Goal: Task Accomplishment & Management: Manage account settings

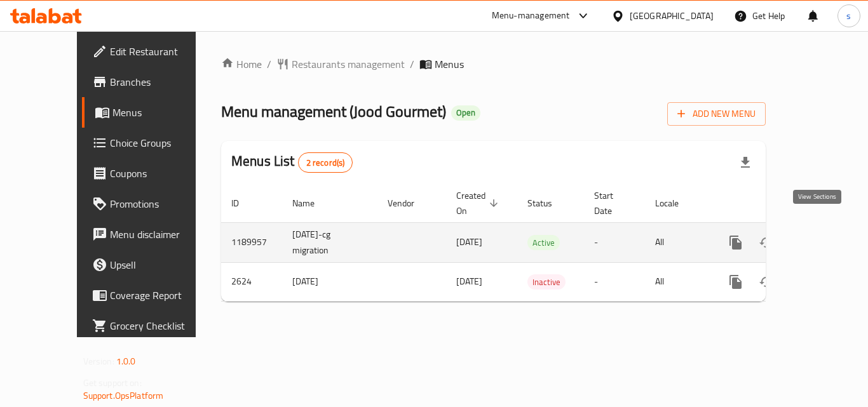
click at [822, 237] on icon "enhanced table" at bounding box center [827, 242] width 11 height 11
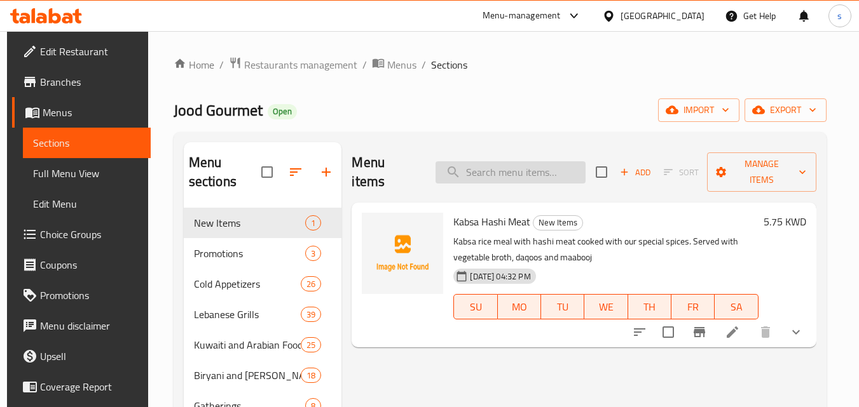
click at [484, 165] on input "search" at bounding box center [510, 172] width 150 height 22
click at [484, 161] on input "search" at bounding box center [510, 172] width 150 height 22
type input "kabsa hashi"
click at [737, 327] on icon at bounding box center [732, 332] width 11 height 11
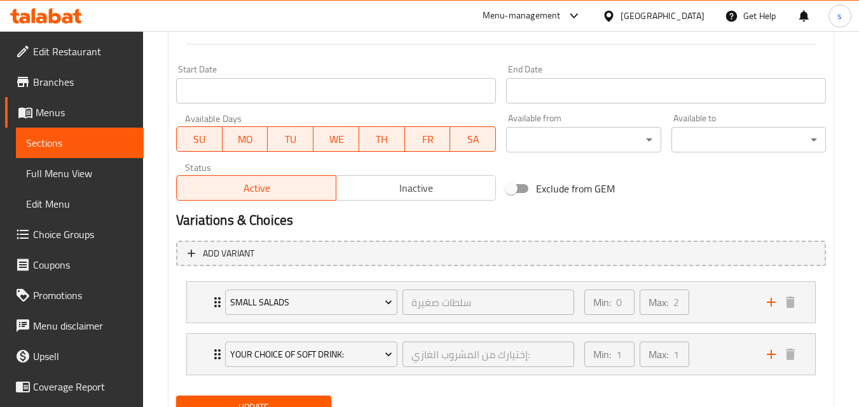
type input "سلطات صغيرة"
type input "0"
type input "2"
type input "إختيارك من المشروب الغازي:"
type input "1"
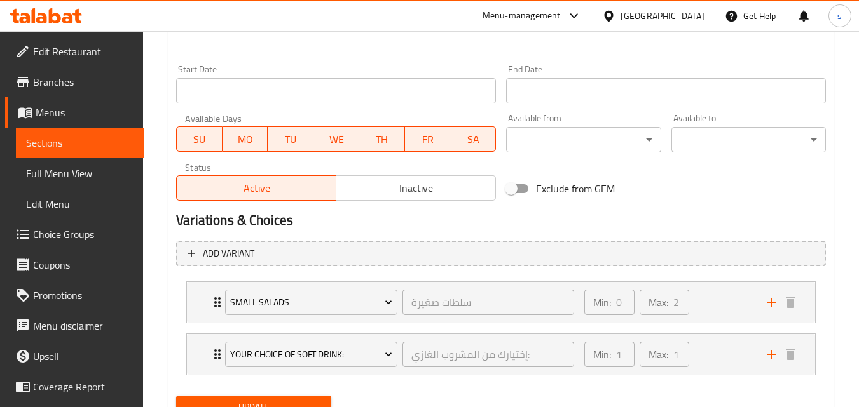
type input "1"
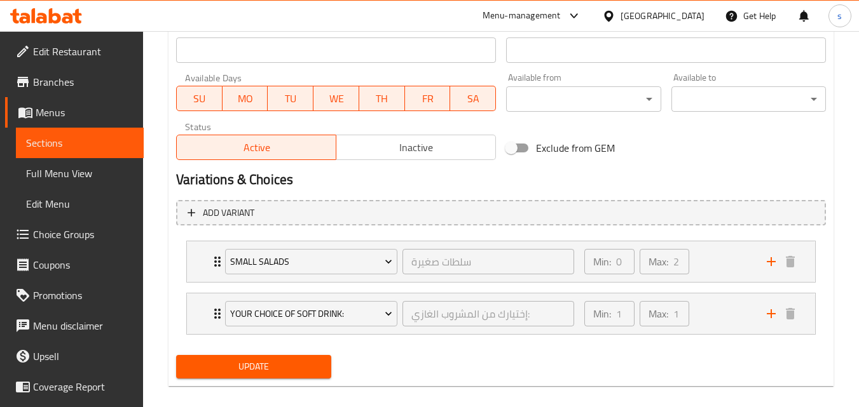
scroll to position [564, 0]
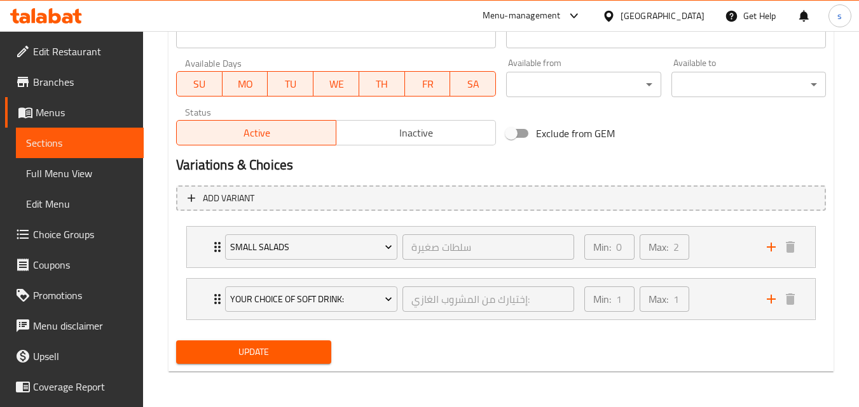
click at [65, 238] on span "Choice Groups" at bounding box center [83, 234] width 100 height 15
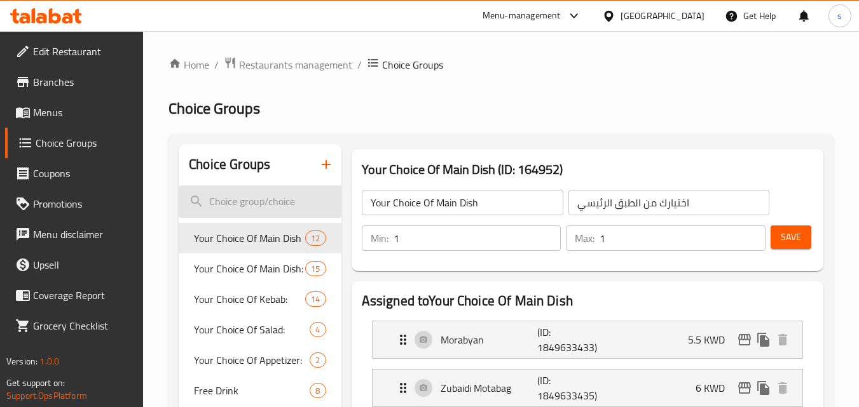
click at [233, 203] on input "search" at bounding box center [260, 202] width 162 height 32
click at [242, 198] on input "search" at bounding box center [260, 202] width 162 height 32
paste input "Small Salads"
type input "Small Salads"
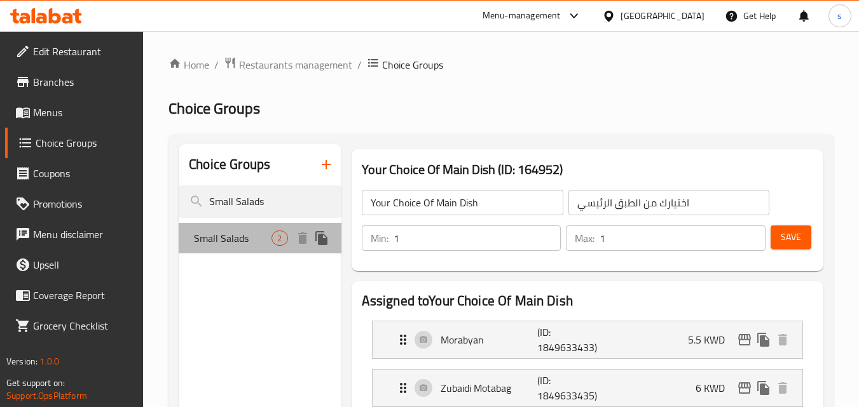
click at [230, 236] on span "Small Salads" at bounding box center [233, 238] width 78 height 15
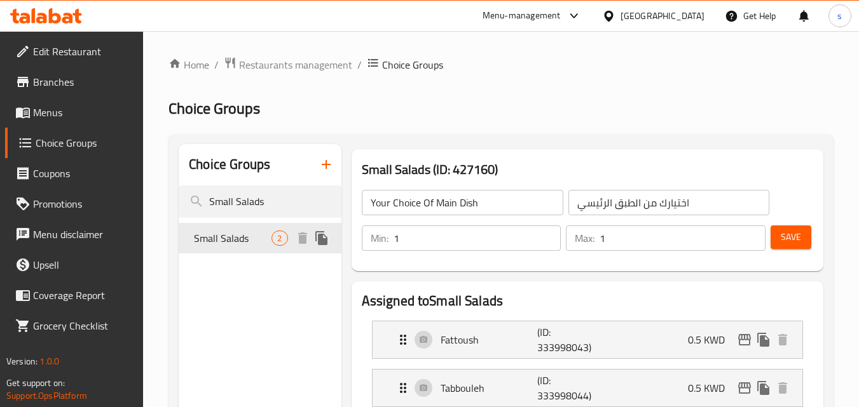
type input "Small Salads"
type input "سلطات صغيرة"
type input "0"
type input "2"
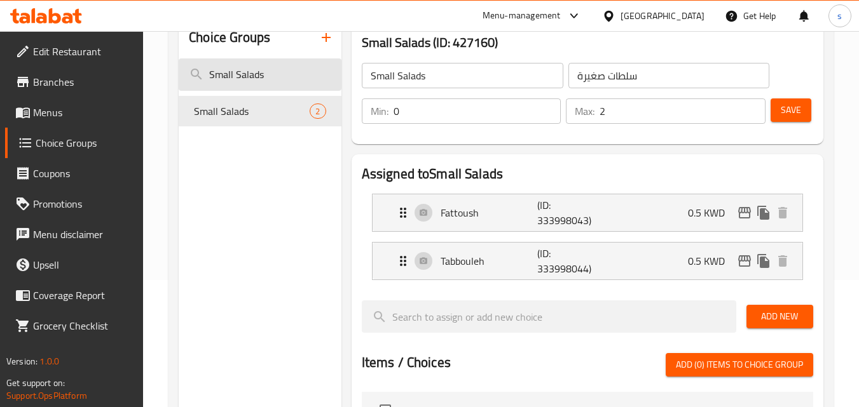
click at [239, 74] on input "Small Salads" at bounding box center [260, 74] width 162 height 32
paste input "Your Choice Of Soft Drink:"
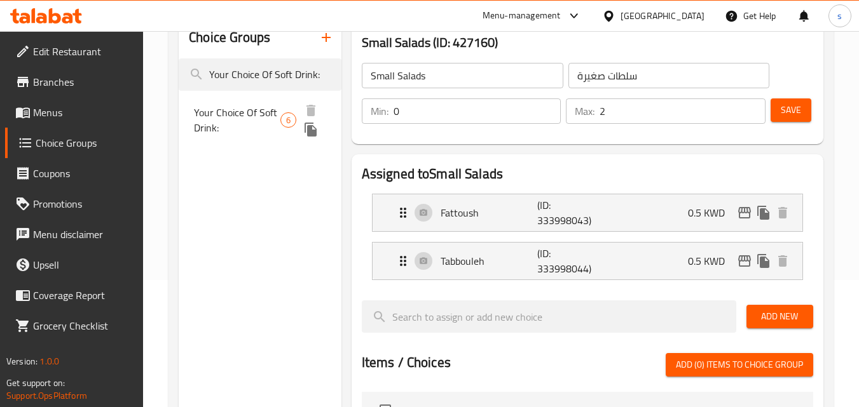
type input "Your Choice Of Soft Drink:"
click at [248, 116] on span "Your Choice Of Soft Drink:" at bounding box center [237, 120] width 86 height 31
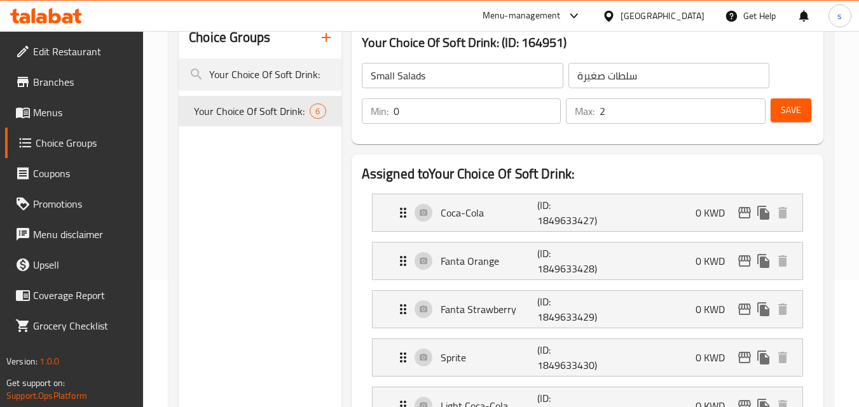
type input "Your Choice Of Soft Drink:"
type input "إختيارك من المشروب الغازي:"
type input "1"
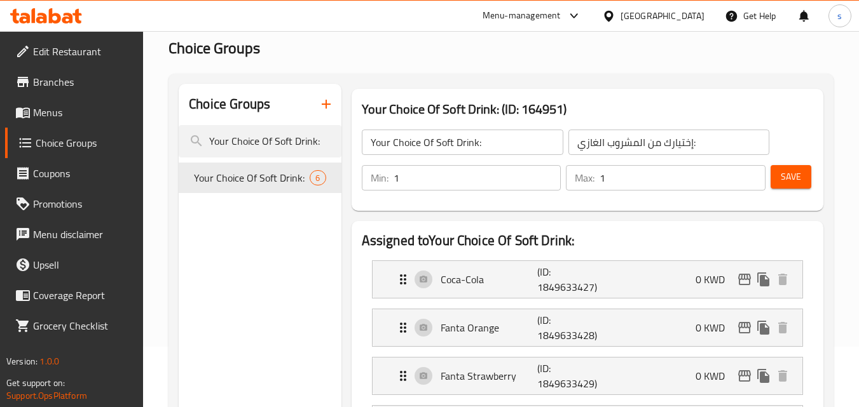
scroll to position [64, 0]
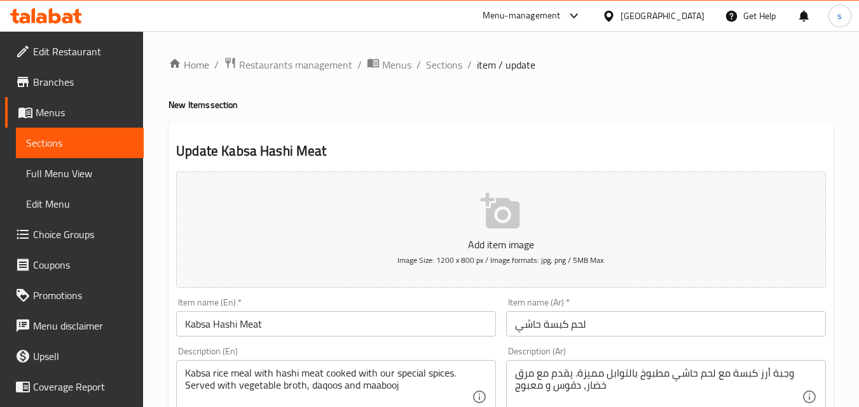
click at [613, 15] on icon at bounding box center [608, 15] width 9 height 11
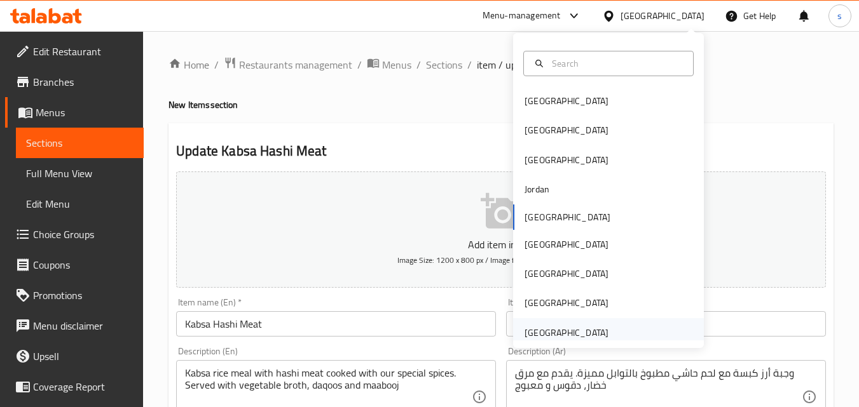
click at [540, 329] on div "United Arab Emirates" at bounding box center [566, 333] width 84 height 14
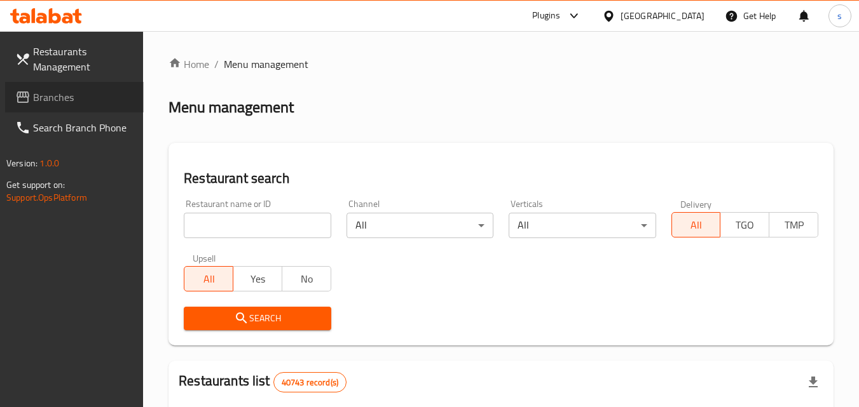
click at [60, 94] on span "Branches" at bounding box center [83, 97] width 100 height 15
